Goal: Information Seeking & Learning: Learn about a topic

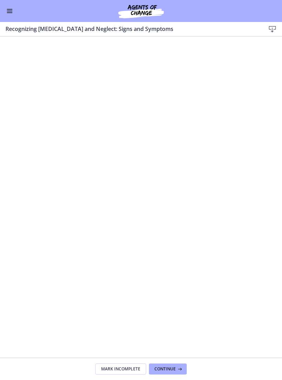
scroll to position [0, 0]
click at [13, 12] on button "Enable menu" at bounding box center [10, 11] width 8 height 8
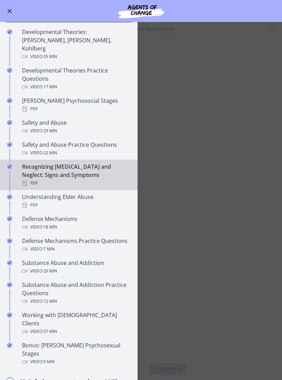
click at [195, 245] on main "Recognizing [MEDICAL_DATA] and Neglect: Signs and Symptoms Download Enable full…" at bounding box center [141, 201] width 282 height 358
click at [211, 152] on main "Recognizing [MEDICAL_DATA] and Neglect: Signs and Symptoms Download Enable full…" at bounding box center [141, 201] width 282 height 358
click at [11, 12] on span "Enable menu" at bounding box center [10, 11] width 4 height 4
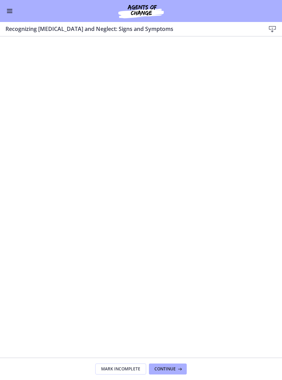
click at [10, 10] on button "Enable menu" at bounding box center [10, 11] width 8 height 8
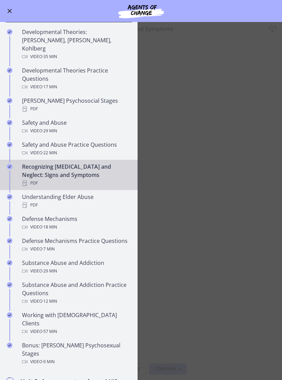
click at [84, 193] on div "Understanding Elder Abuse PDF" at bounding box center [75, 201] width 107 height 17
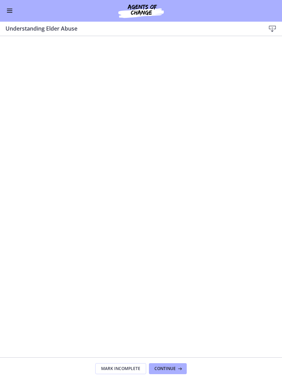
click at [8, 13] on button "Enable menu" at bounding box center [10, 11] width 8 height 8
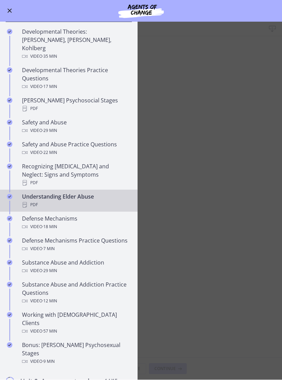
click at [96, 281] on div "Substance Abuse and Addiction Practice Questions Video · 12 min" at bounding box center [75, 293] width 107 height 25
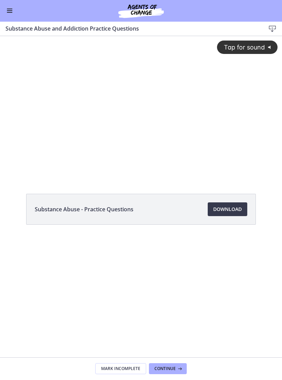
click at [217, 90] on div "Tap for sound @keyframes VOLUME_SMALL_WAVE_FLASH { 0% { opacity: 0; } 33% { opa…" at bounding box center [141, 101] width 282 height 130
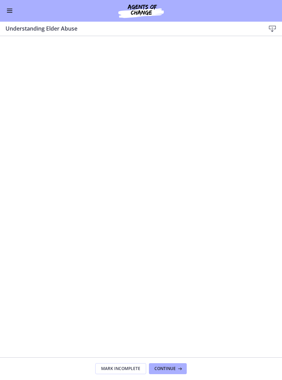
click at [12, 13] on button "Enable menu" at bounding box center [10, 11] width 8 height 8
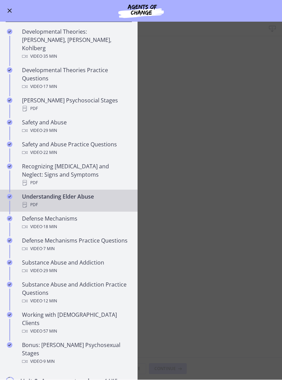
click at [77, 259] on div "Substance Abuse and Addiction Video · 29 min" at bounding box center [75, 267] width 107 height 17
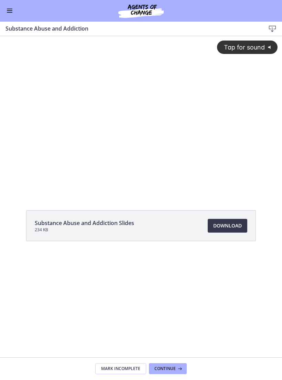
click at [219, 150] on div "Tap for sound @keyframes VOLUME_SMALL_WAVE_FLASH { 0% { opacity: 0; } 33% { opa…" at bounding box center [141, 109] width 282 height 147
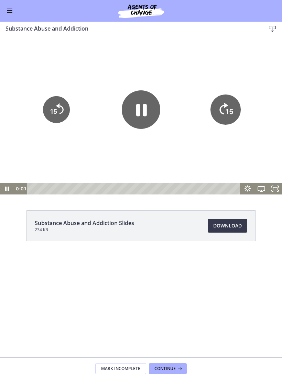
click at [228, 114] on tspan "15" at bounding box center [230, 111] width 8 height 9
click at [227, 109] on tspan "15" at bounding box center [229, 111] width 7 height 7
click at [227, 105] on icon "Skip ahead 15 seconds" at bounding box center [223, 108] width 9 height 12
click at [224, 106] on icon "Skip ahead 15 seconds" at bounding box center [224, 109] width 8 height 10
click at [186, 74] on div at bounding box center [141, 115] width 282 height 159
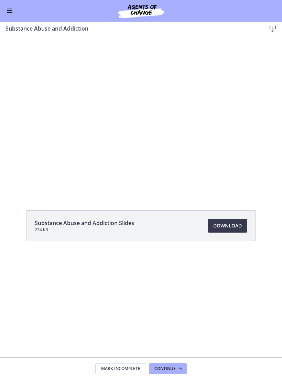
click at [131, 162] on div at bounding box center [141, 115] width 282 height 159
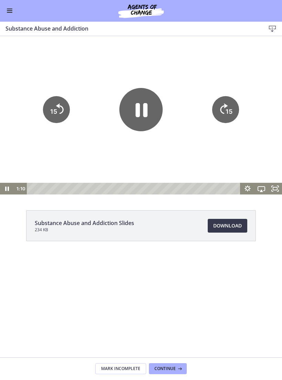
click at [148, 113] on icon "Pause" at bounding box center [140, 109] width 43 height 43
click at [9, 18] on div "Go to Dashboard" at bounding box center [141, 11] width 282 height 22
click at [10, 11] on span "Enable menu" at bounding box center [10, 11] width 6 height 1
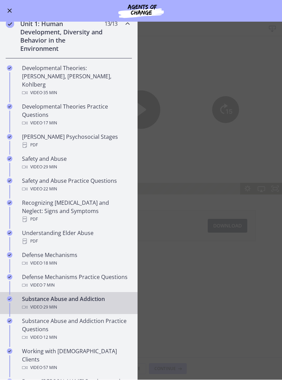
scroll to position [151, 0]
click at [86, 186] on div "Video · 22 min" at bounding box center [75, 190] width 107 height 8
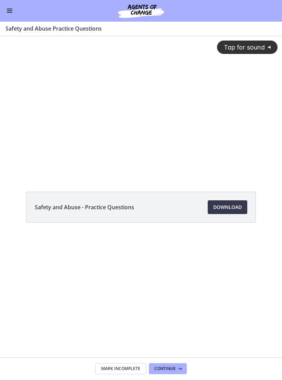
click at [85, 164] on div "Tap for sound @keyframes VOLUME_SMALL_WAVE_FLASH { 0% { opacity: 0; } 33% { opa…" at bounding box center [141, 100] width 282 height 128
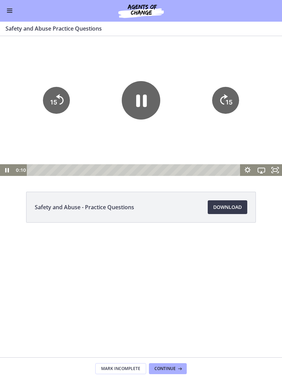
click at [204, 67] on div at bounding box center [141, 106] width 282 height 140
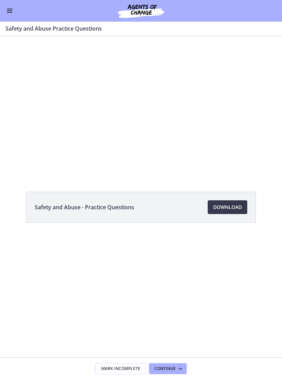
click at [165, 148] on div at bounding box center [141, 106] width 282 height 140
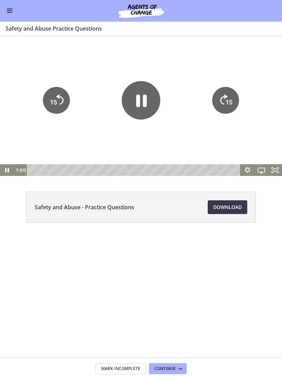
click at [143, 103] on icon "Pause" at bounding box center [141, 100] width 39 height 39
click at [215, 60] on div at bounding box center [141, 106] width 282 height 140
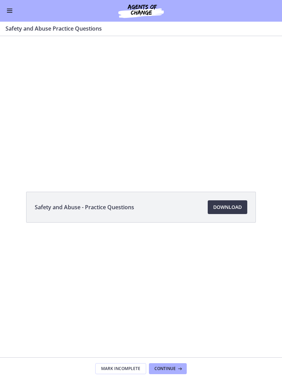
click at [138, 152] on div at bounding box center [141, 106] width 282 height 140
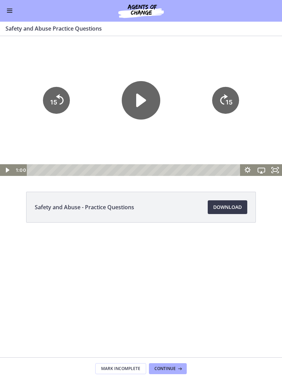
click at [142, 110] on icon "Play Video" at bounding box center [141, 100] width 39 height 39
click at [228, 101] on tspan "15" at bounding box center [229, 101] width 7 height 7
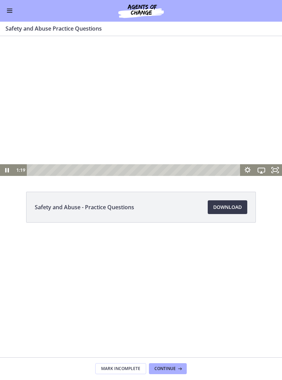
click at [235, 67] on div at bounding box center [141, 106] width 282 height 140
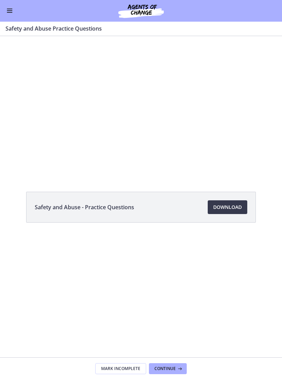
click at [245, 90] on div at bounding box center [141, 106] width 282 height 140
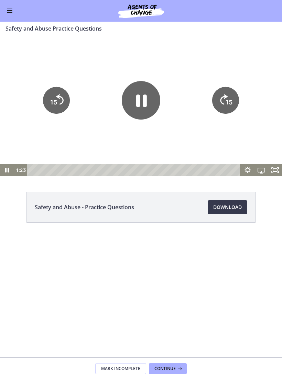
click at [223, 103] on icon "15" at bounding box center [225, 100] width 27 height 27
click at [226, 99] on tspan "15" at bounding box center [229, 101] width 7 height 7
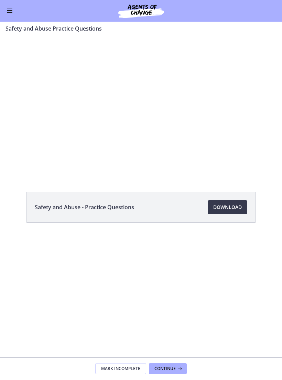
click at [250, 87] on div at bounding box center [141, 106] width 282 height 140
click at [246, 72] on div at bounding box center [141, 106] width 282 height 140
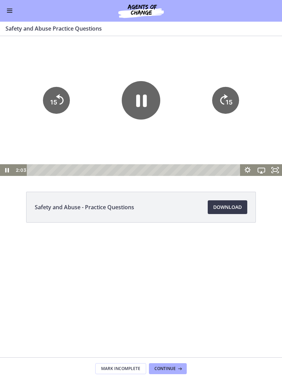
click at [229, 99] on tspan "15" at bounding box center [229, 101] width 7 height 7
click at [228, 97] on icon "15" at bounding box center [225, 100] width 30 height 30
click at [228, 97] on icon "15" at bounding box center [225, 100] width 27 height 27
click at [228, 91] on icon "15" at bounding box center [225, 100] width 27 height 27
click at [224, 95] on icon "15" at bounding box center [225, 100] width 27 height 27
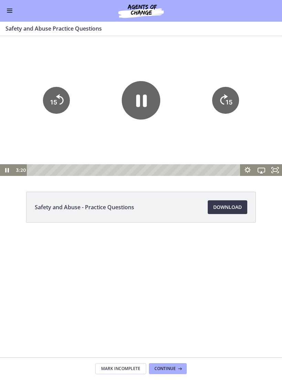
click at [57, 101] on tspan "15" at bounding box center [53, 101] width 7 height 7
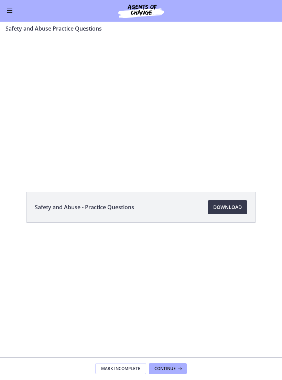
click at [224, 65] on div at bounding box center [141, 106] width 282 height 140
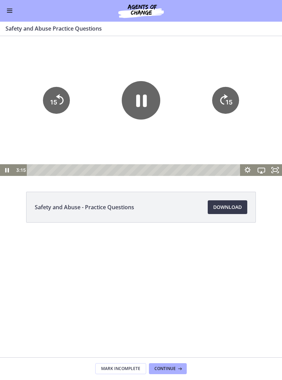
click at [150, 100] on icon "Pause" at bounding box center [141, 100] width 39 height 39
click at [232, 103] on tspan "15" at bounding box center [229, 101] width 7 height 7
click at [8, 7] on button "Enable menu" at bounding box center [10, 11] width 8 height 8
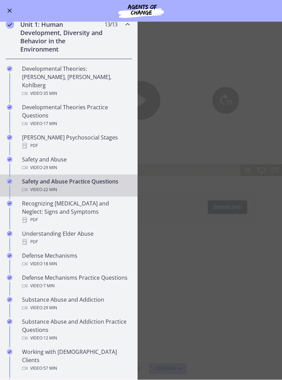
click at [56, 156] on div "Safety and Abuse Video · 29 min" at bounding box center [75, 164] width 107 height 17
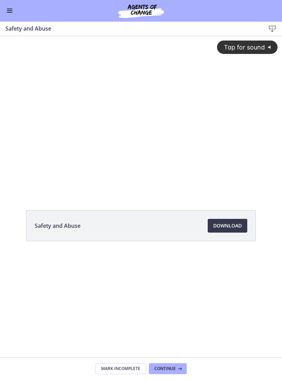
click at [215, 155] on div "Tap for sound @keyframes VOLUME_SMALL_WAVE_FLASH { 0% { opacity: 0; } 33% { opa…" at bounding box center [141, 109] width 282 height 147
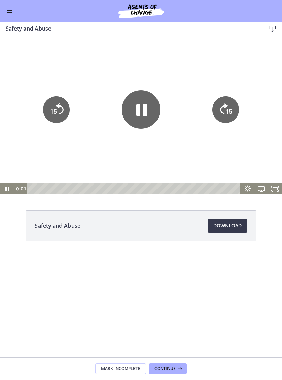
click at [225, 114] on icon "15" at bounding box center [225, 109] width 27 height 27
click at [225, 108] on icon "Skip ahead 15 seconds" at bounding box center [224, 109] width 8 height 10
click at [225, 107] on icon "Skip ahead 15 seconds" at bounding box center [223, 108] width 9 height 12
click at [222, 110] on icon "15" at bounding box center [225, 109] width 30 height 30
click at [224, 110] on icon "15" at bounding box center [225, 109] width 27 height 27
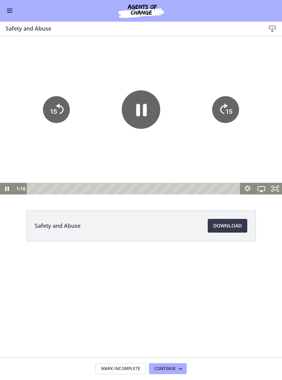
click at [136, 110] on icon "Pause" at bounding box center [141, 110] width 11 height 12
click at [199, 72] on div at bounding box center [141, 115] width 282 height 159
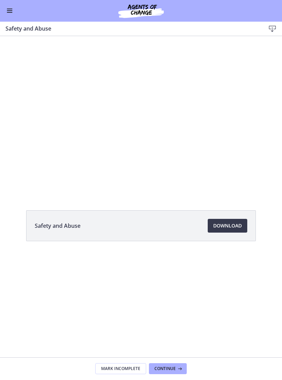
click at [18, 11] on div "Go to Dashboard" at bounding box center [141, 11] width 282 height 22
click at [13, 8] on button "Enable menu" at bounding box center [10, 11] width 8 height 8
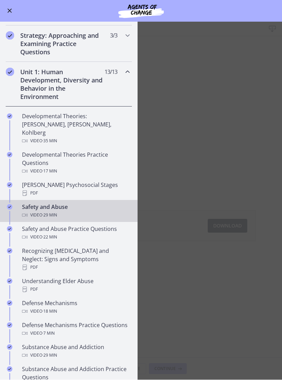
scroll to position [97, 0]
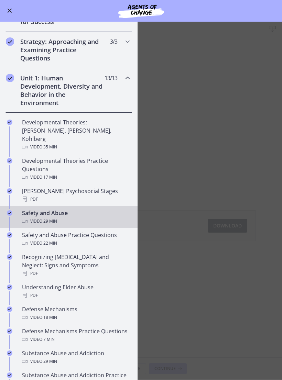
click at [131, 73] on div "Unit 1: Human Development, Diversity and Behavior in the Environment 13 / 13 Co…" at bounding box center [69, 90] width 127 height 45
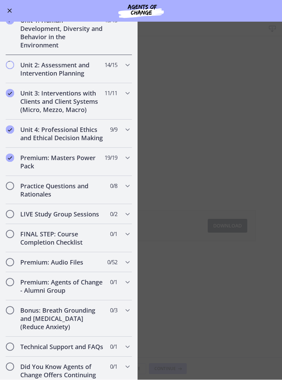
scroll to position [156, 0]
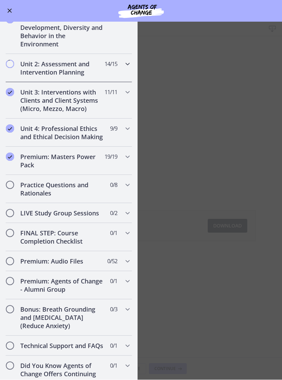
click at [131, 66] on icon "Chapters" at bounding box center [127, 64] width 8 height 8
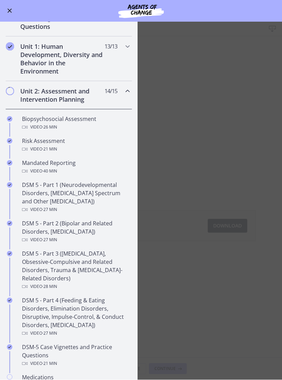
scroll to position [128, 0]
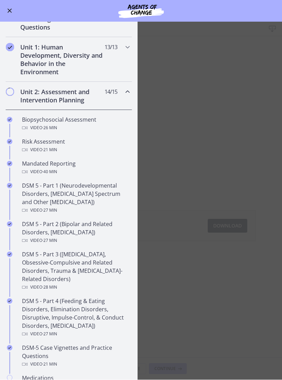
click at [127, 93] on icon "Chapters" at bounding box center [127, 92] width 8 height 8
